Goal: Contribute content: Contribute content

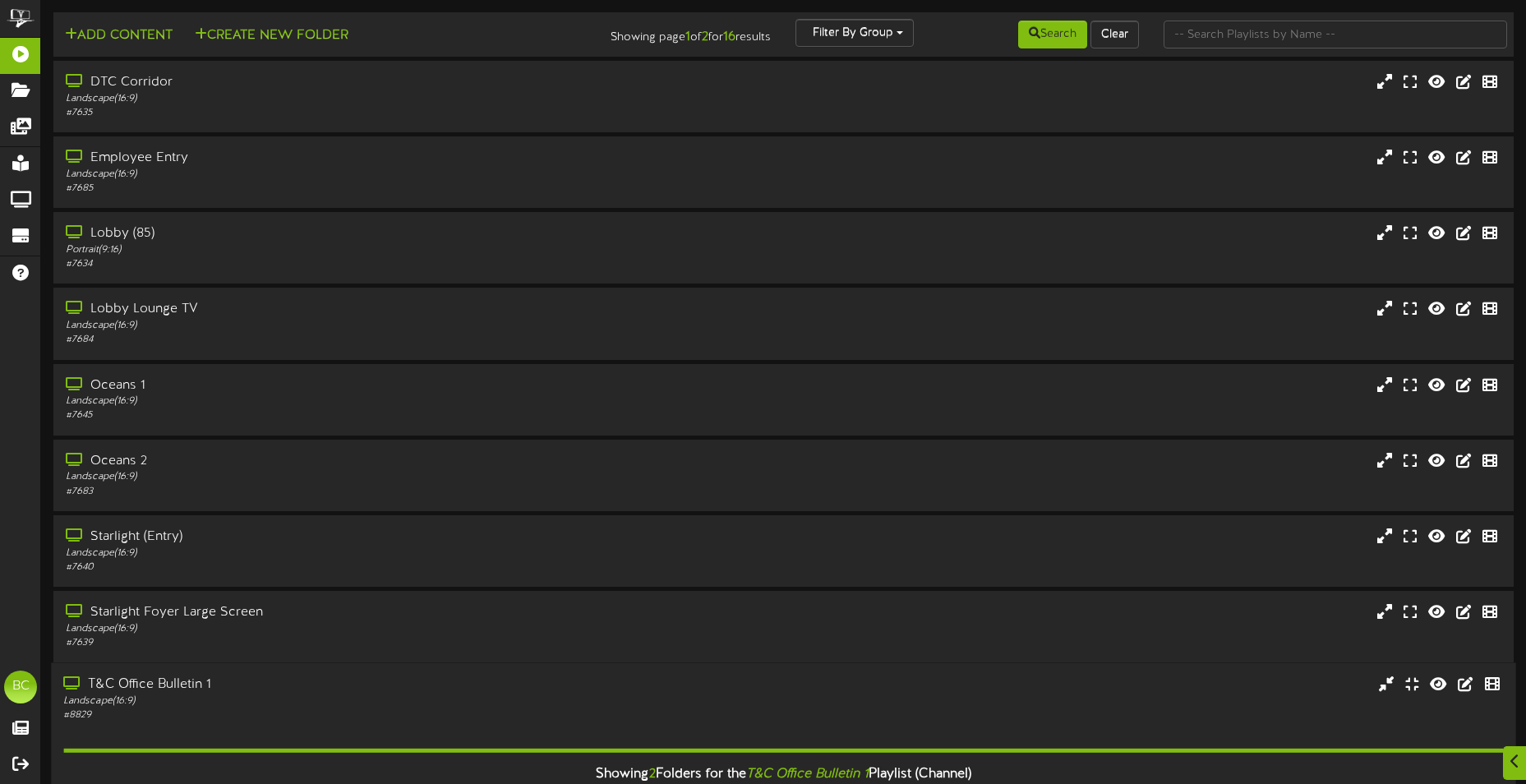
scroll to position [1641, 0]
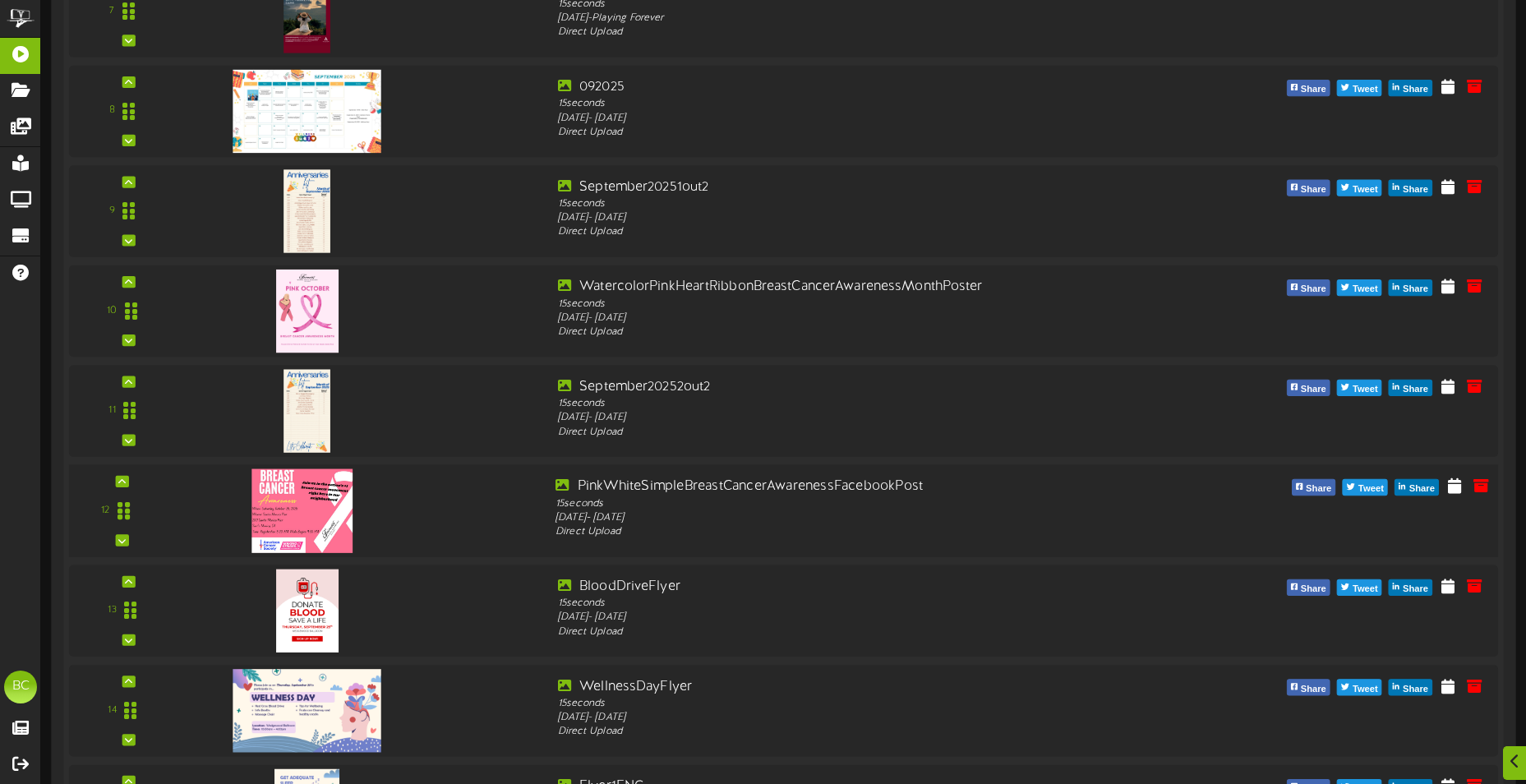
click at [320, 496] on img at bounding box center [303, 509] width 100 height 84
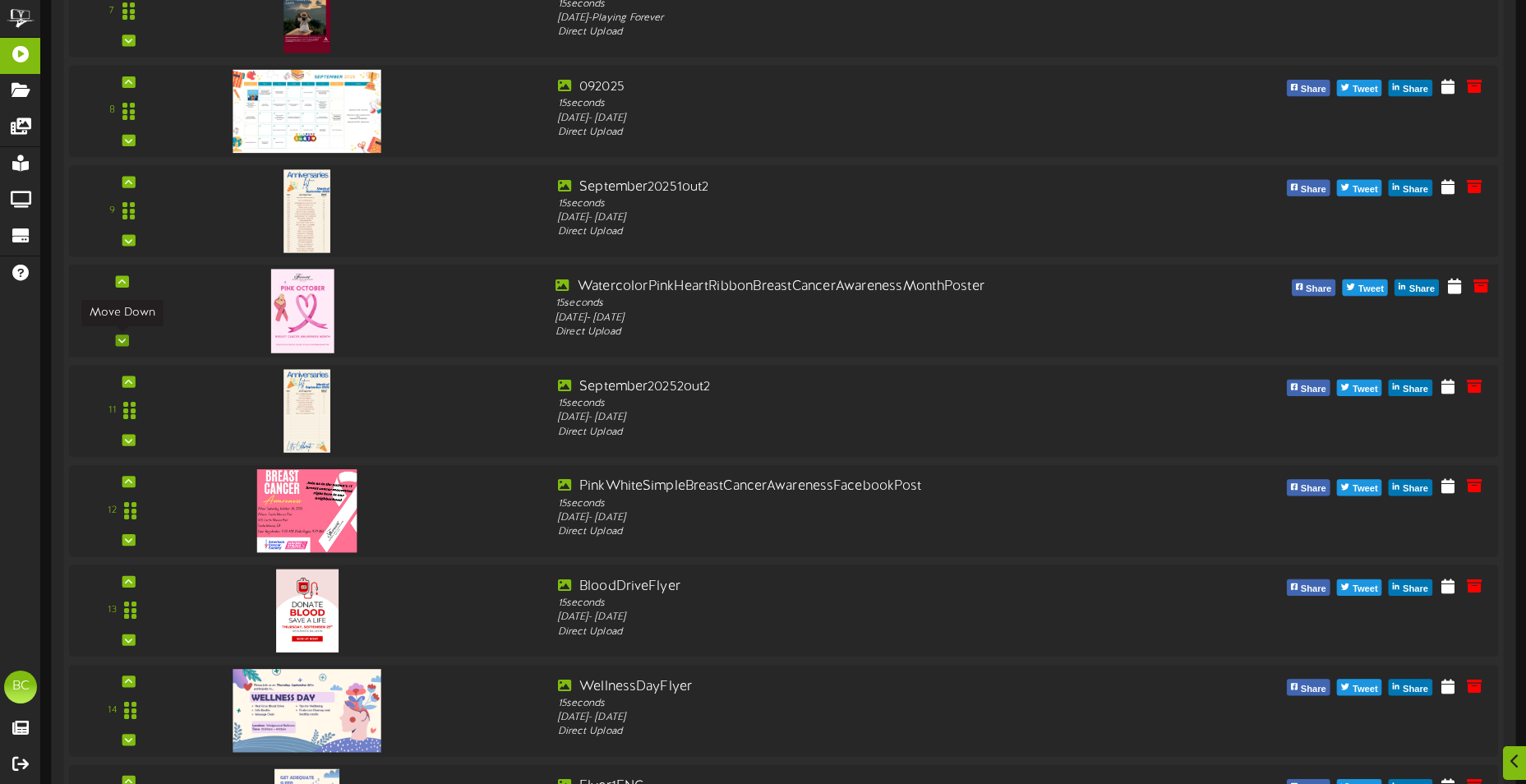
click at [127, 342] on div at bounding box center [122, 340] width 14 height 12
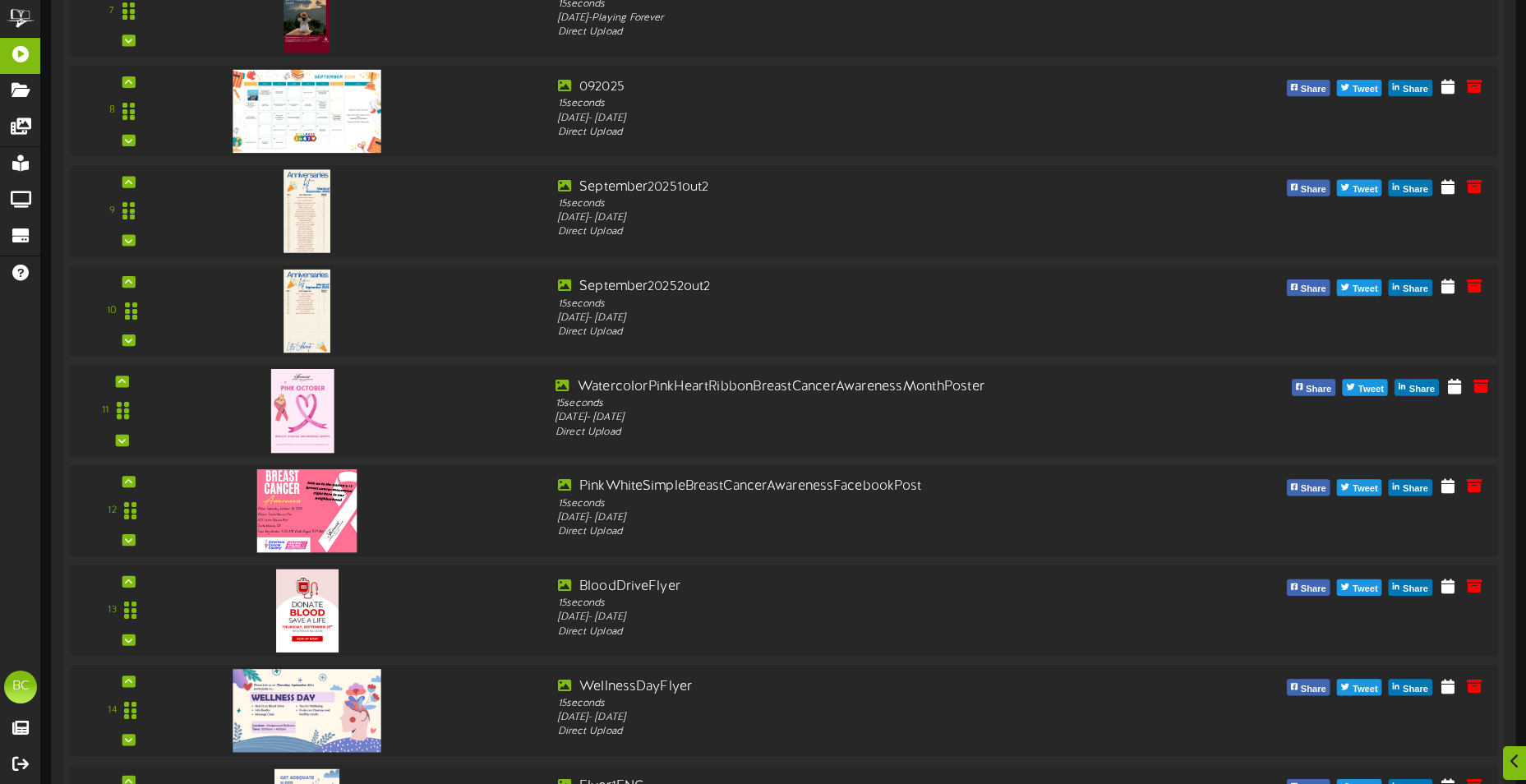
click at [300, 414] on img at bounding box center [302, 410] width 64 height 84
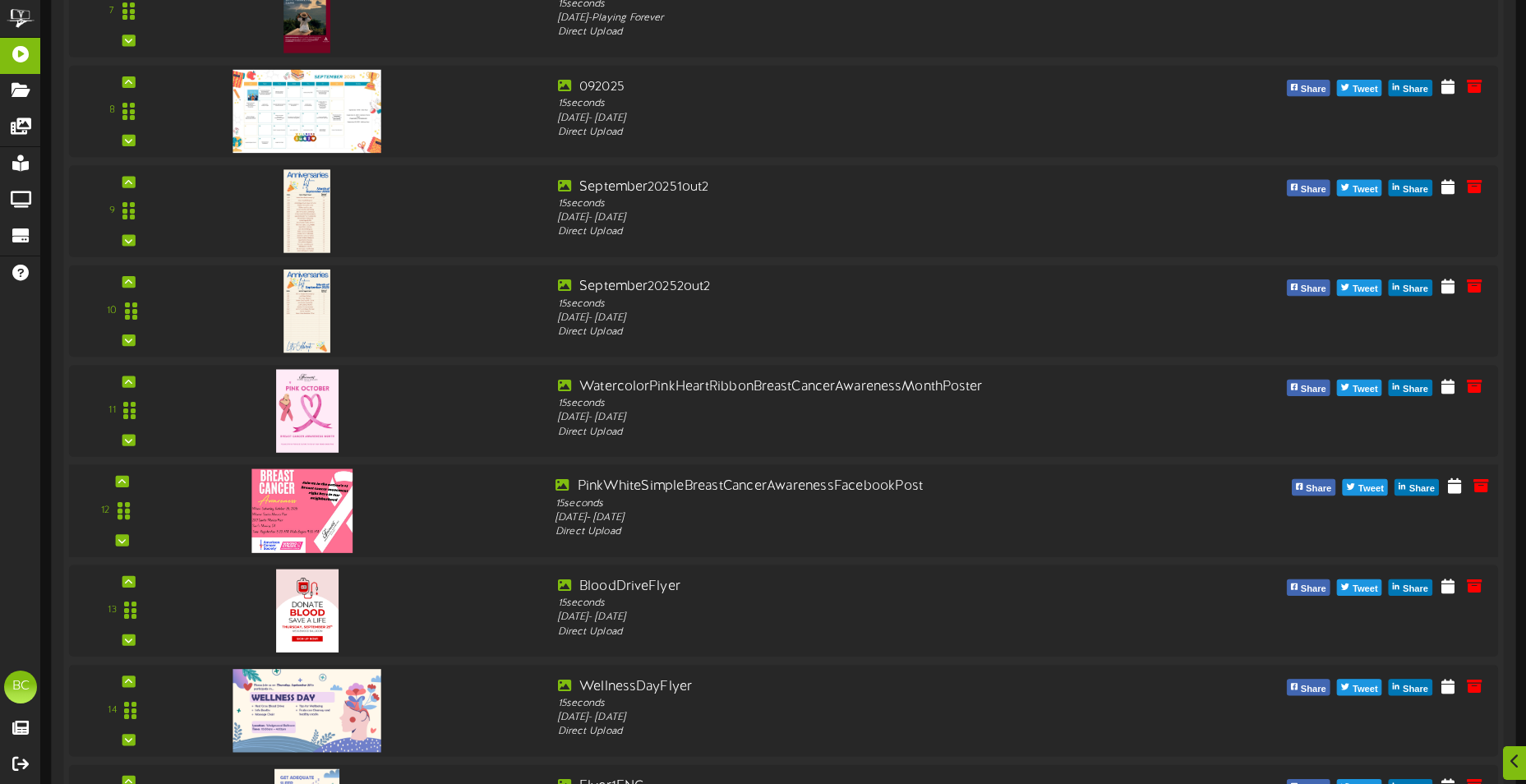
click at [285, 491] on img at bounding box center [303, 509] width 100 height 84
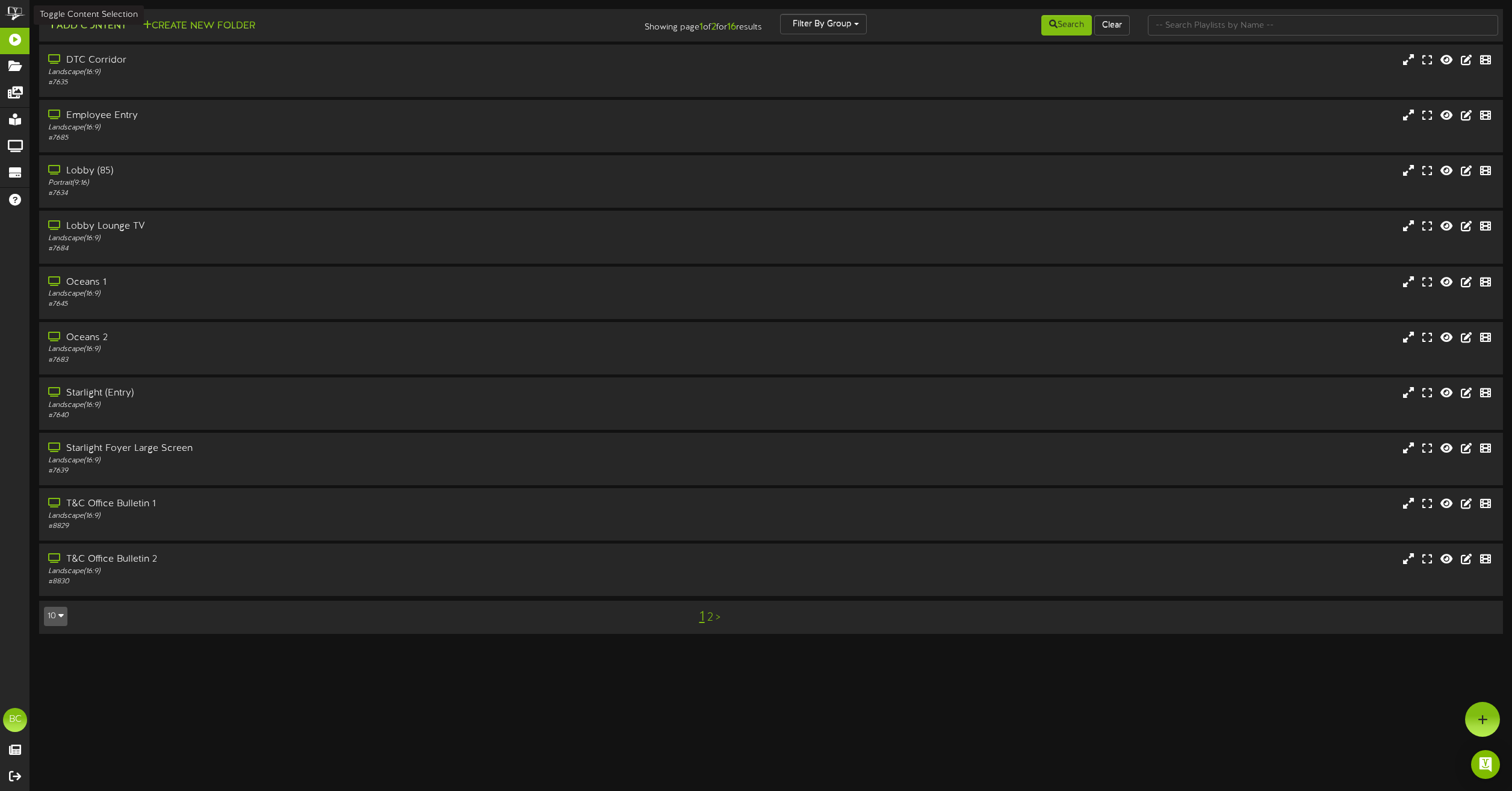
click at [85, 29] on button "Add Content" at bounding box center [87, 26] width 86 height 15
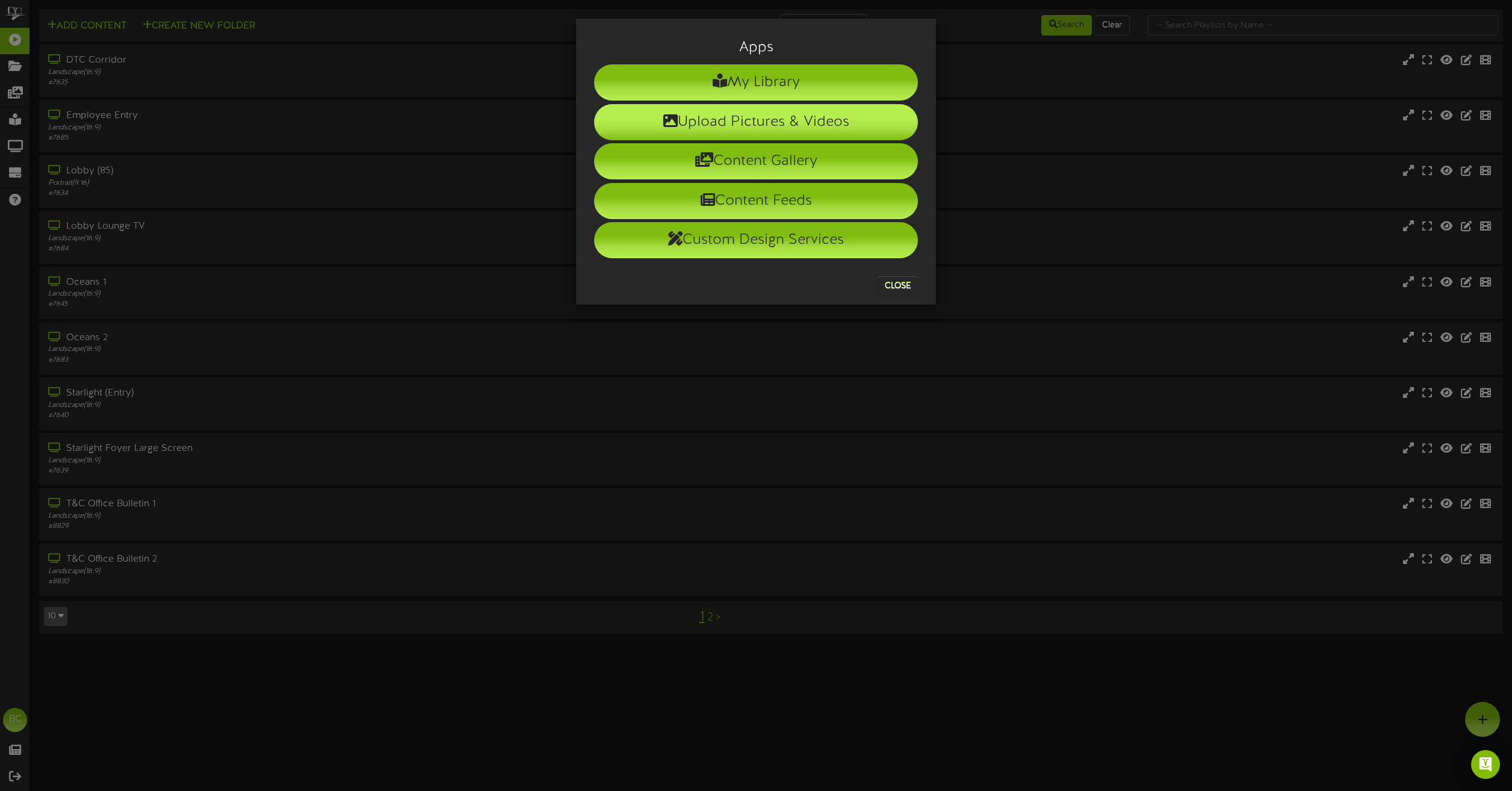
click at [712, 124] on li "Upload Pictures & Videos" at bounding box center [756, 122] width 324 height 36
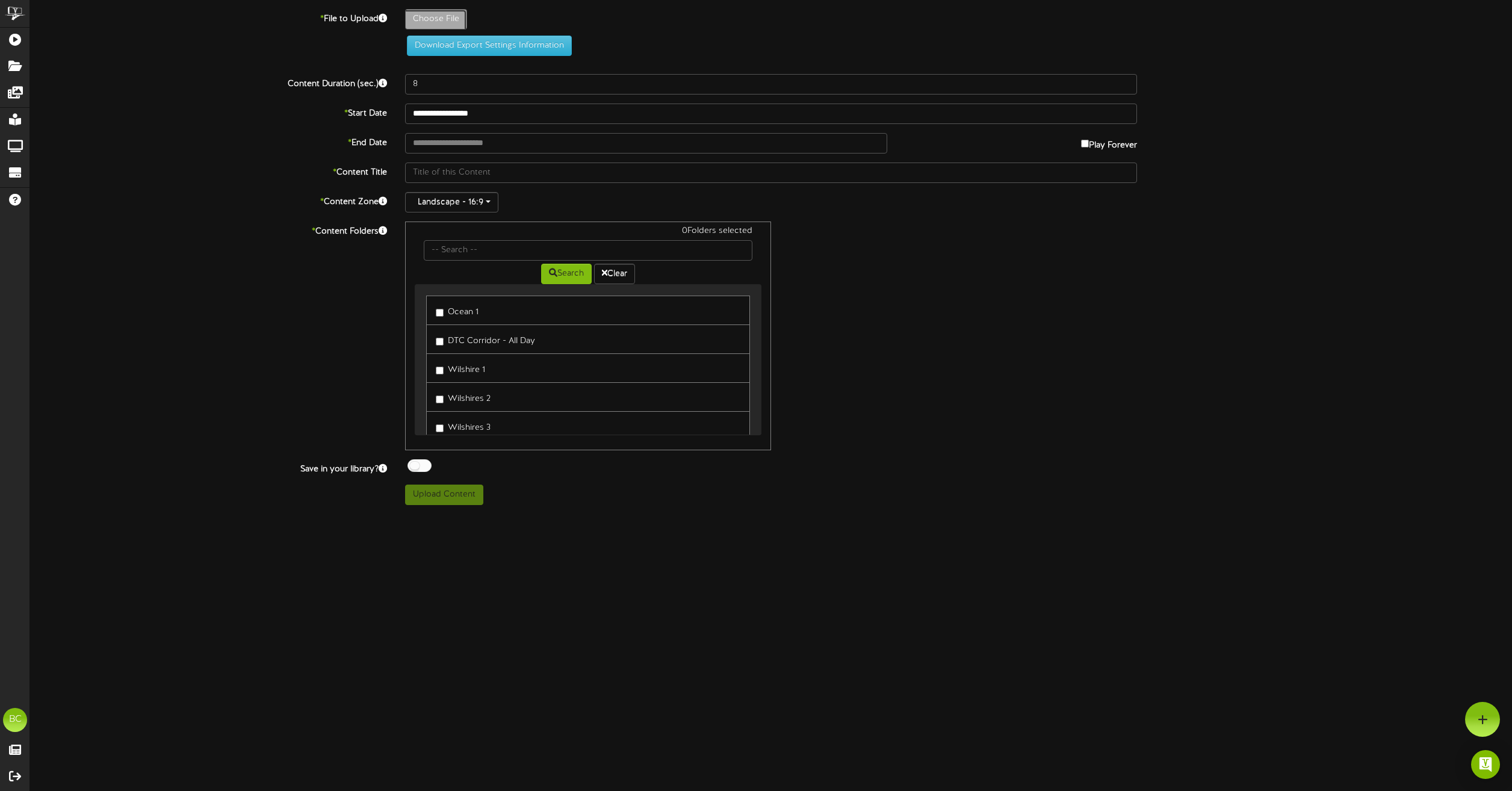
type input "**********"
type input "FairmontHorizontalPoster"
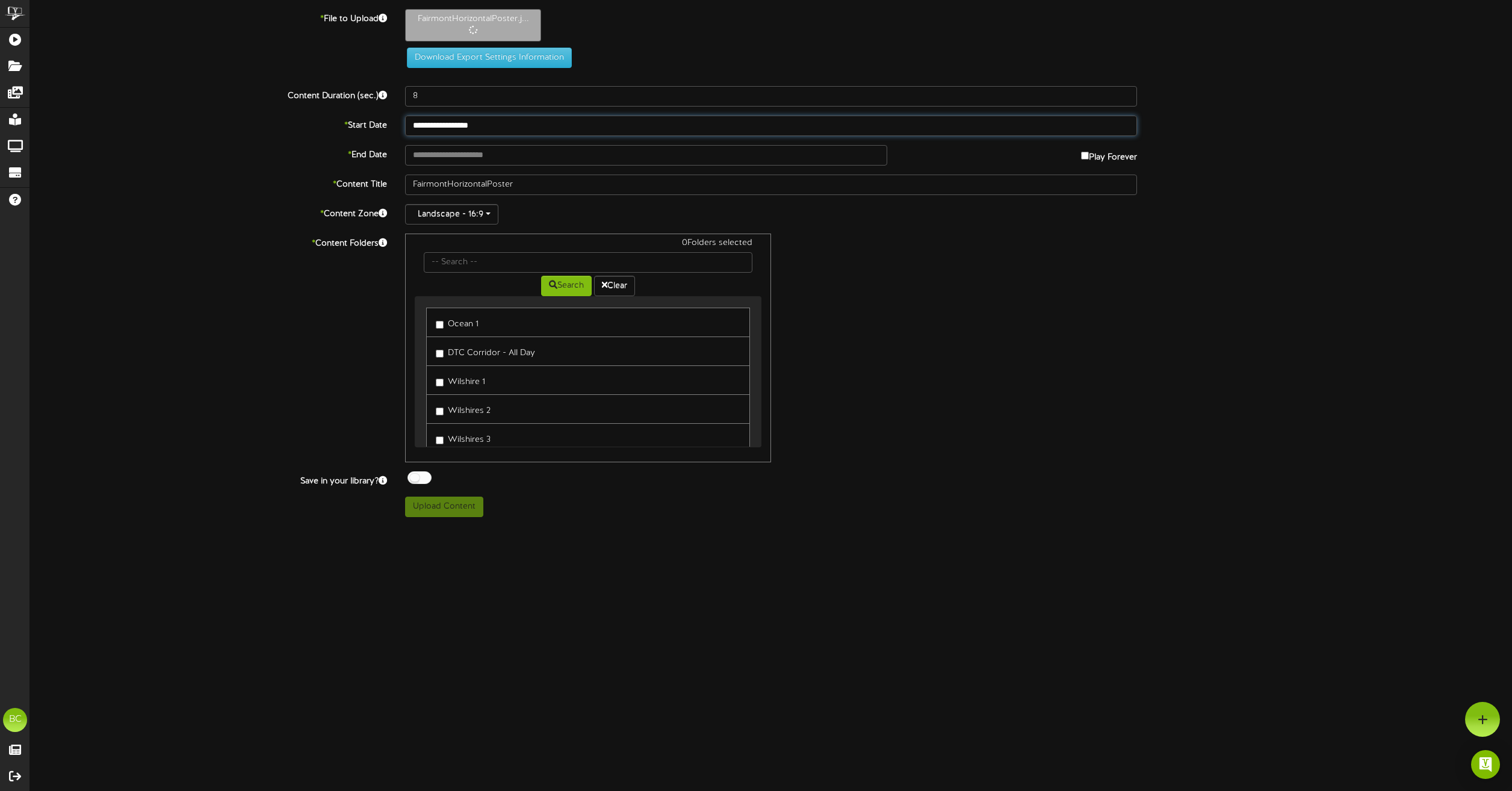
click at [481, 129] on input "**********" at bounding box center [771, 125] width 732 height 20
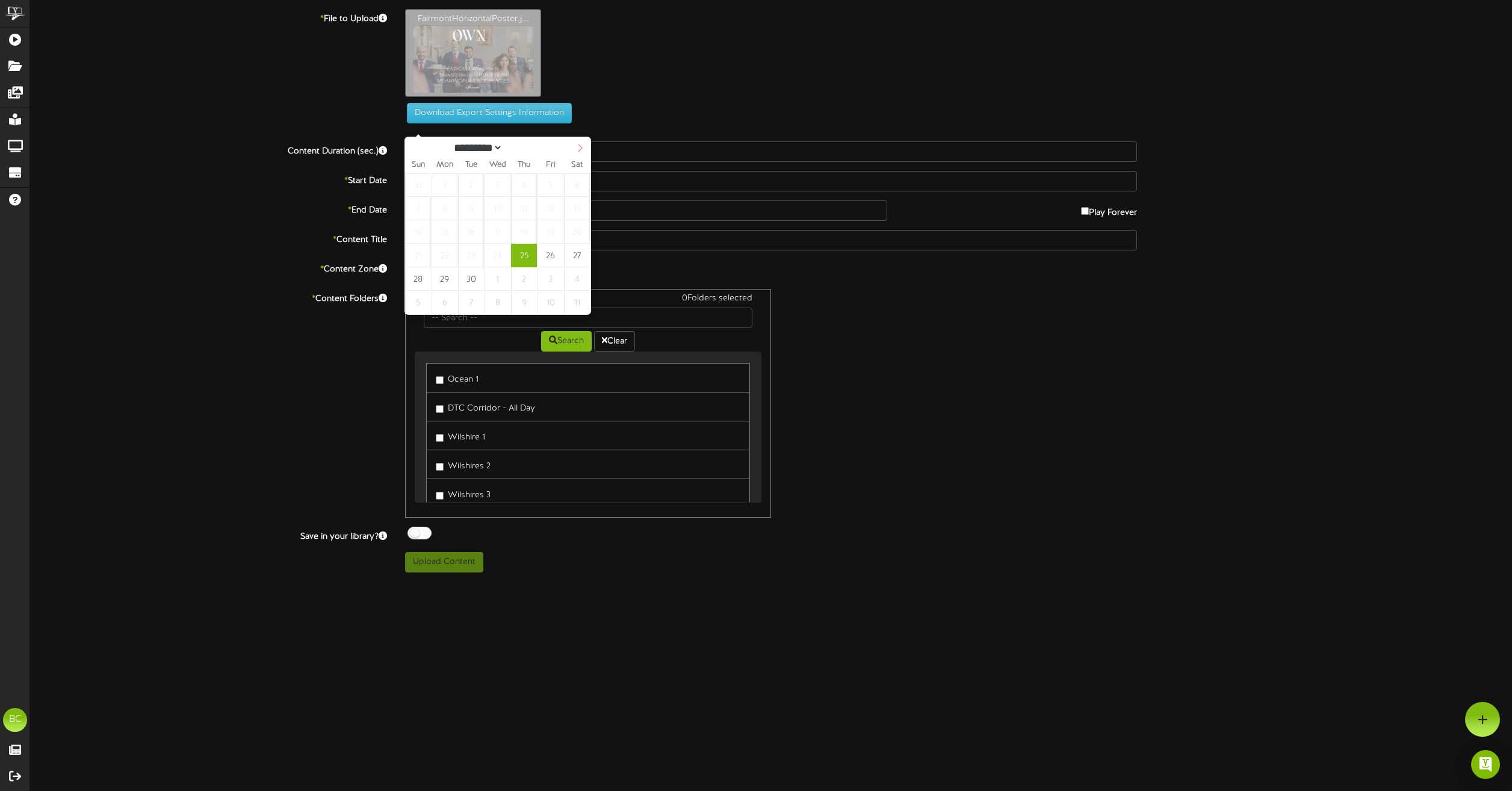
select select "*"
click at [585, 142] on span at bounding box center [580, 147] width 20 height 20
select select "*"
type input "**********"
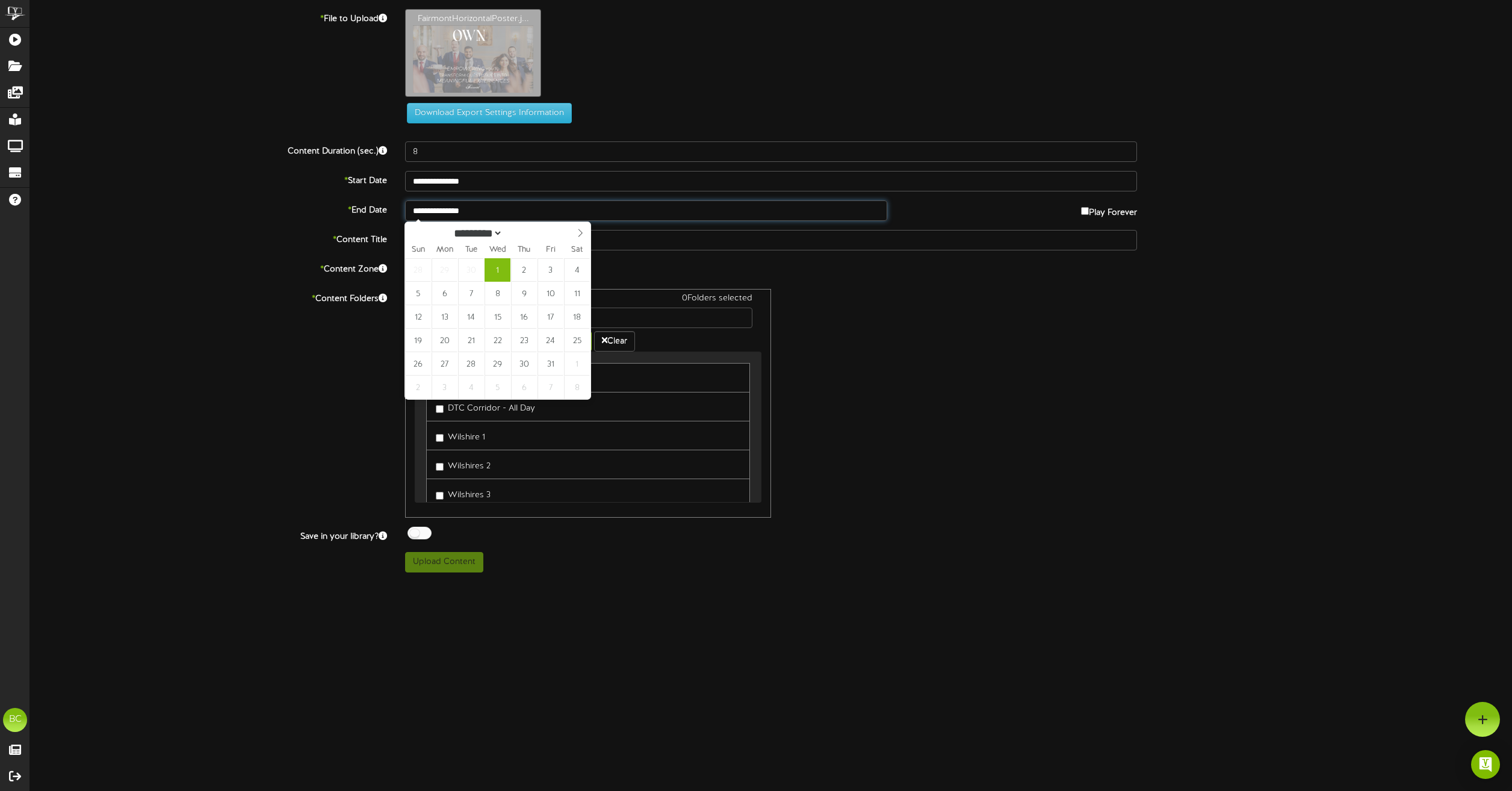
click at [605, 207] on input "**********" at bounding box center [646, 210] width 482 height 20
select select "*"
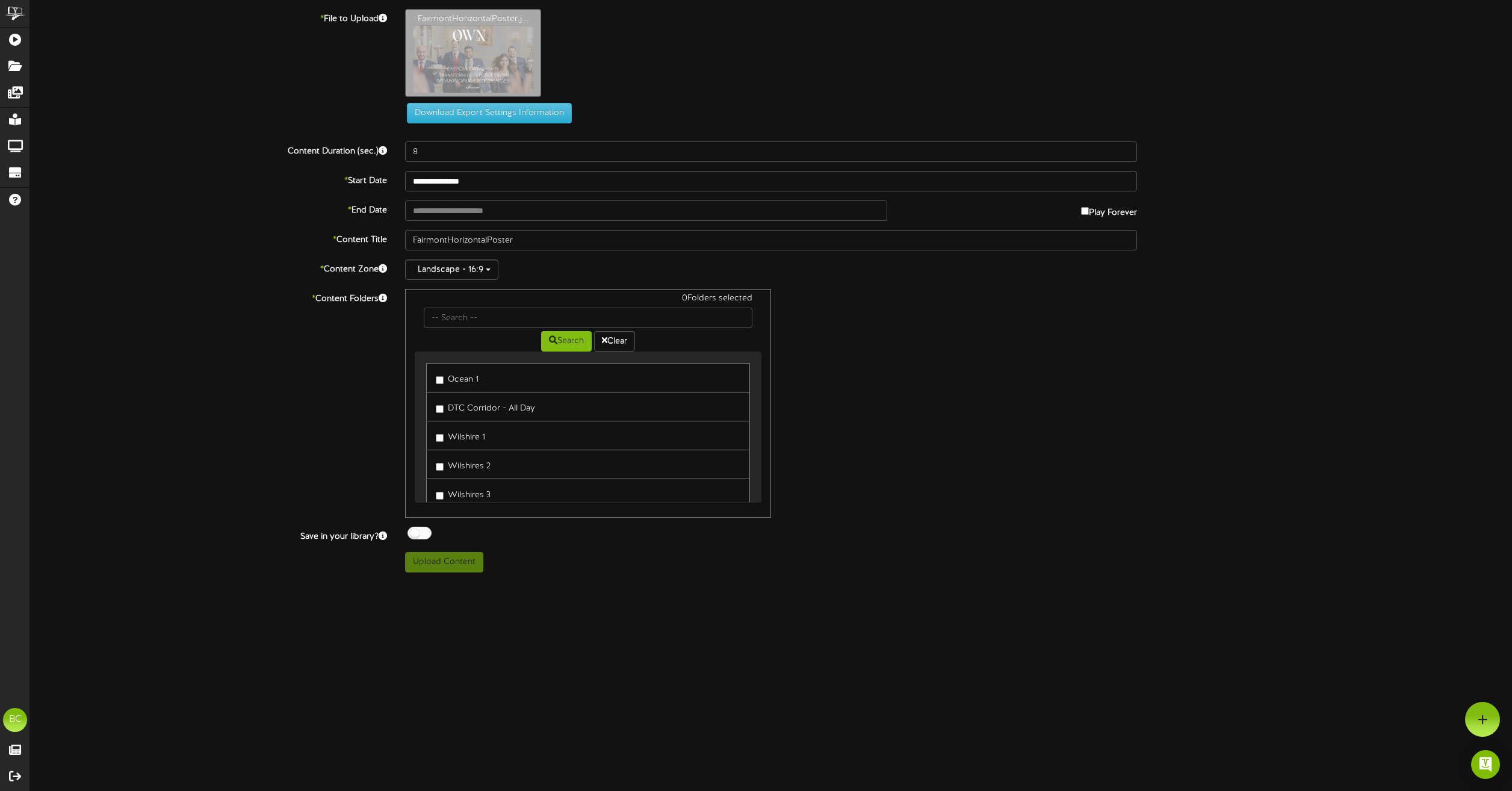
click at [799, 263] on div "Landscape - 16:9" at bounding box center [771, 269] width 732 height 20
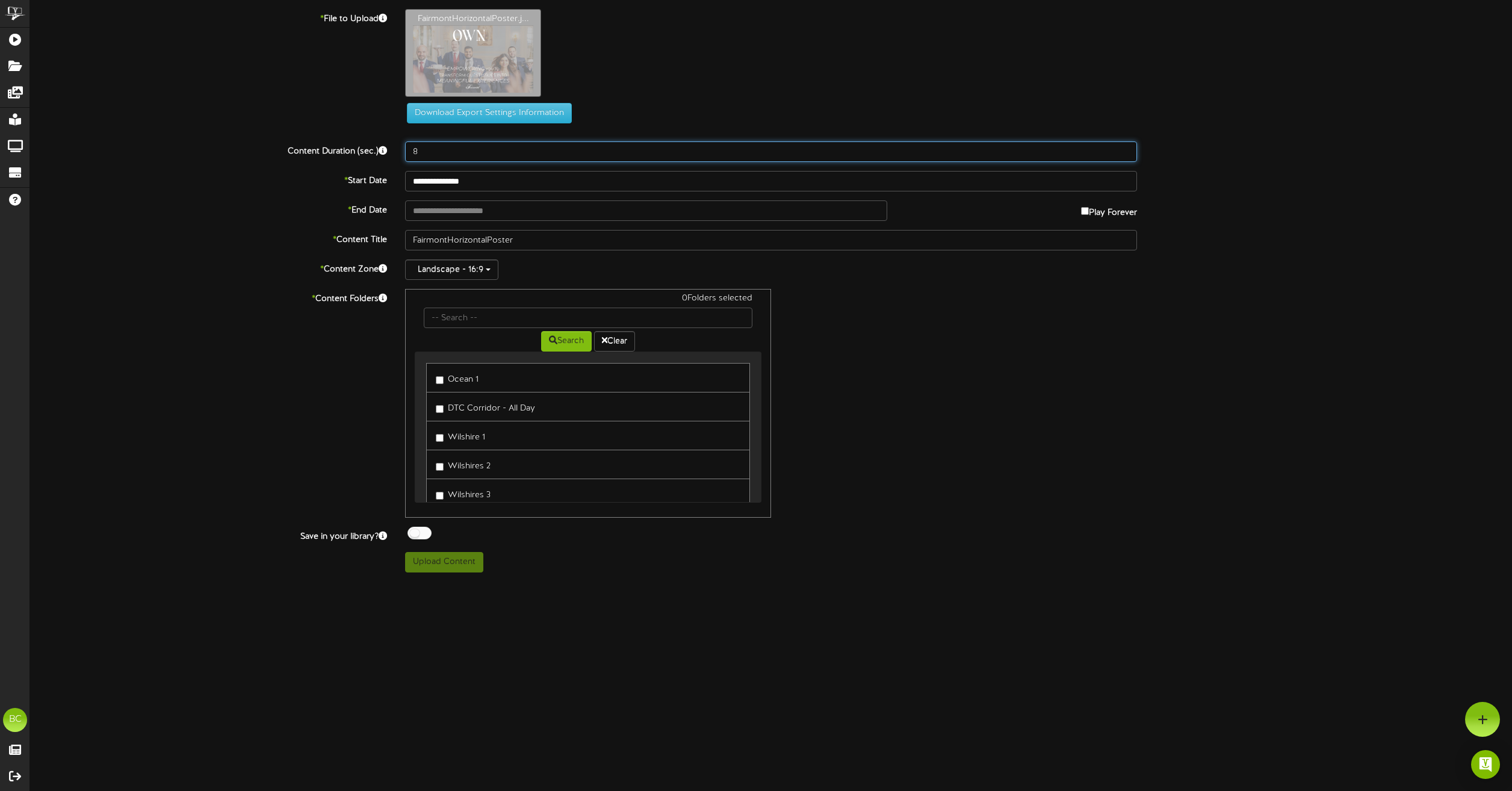
drag, startPoint x: 419, startPoint y: 155, endPoint x: 377, endPoint y: 152, distance: 42.1
click at [379, 153] on div "Content Duration (sec.) 8" at bounding box center [771, 151] width 1500 height 20
type input "15"
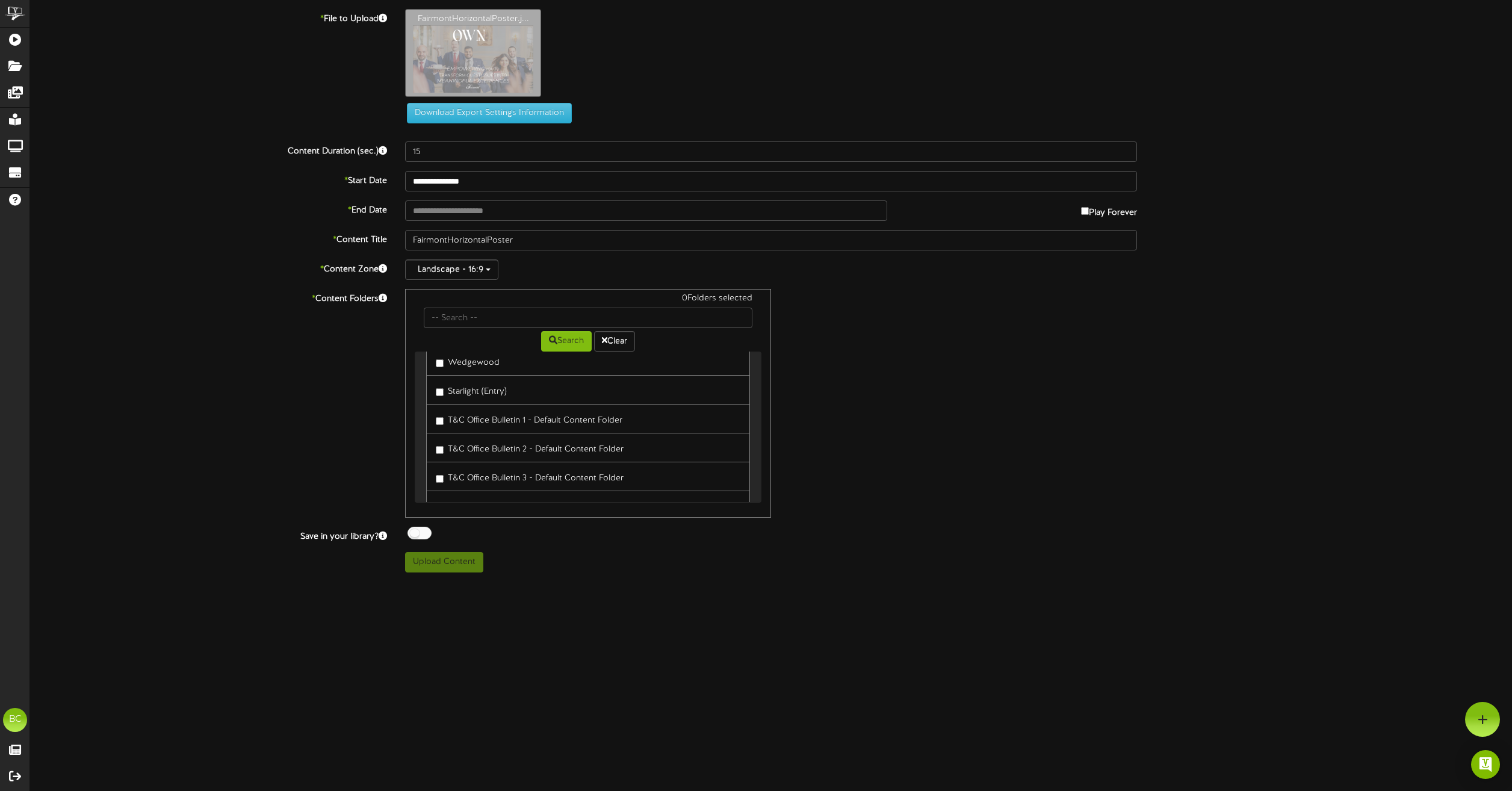
click at [493, 425] on label "T&C Office Bulletin 1 - Default Content Folder" at bounding box center [529, 418] width 186 height 16
click at [493, 443] on label "T&C Office Bulletin 2 - Default Content Folder" at bounding box center [530, 448] width 188 height 16
click at [455, 568] on button "Upload Content" at bounding box center [444, 562] width 78 height 20
